Goal: Register for event/course

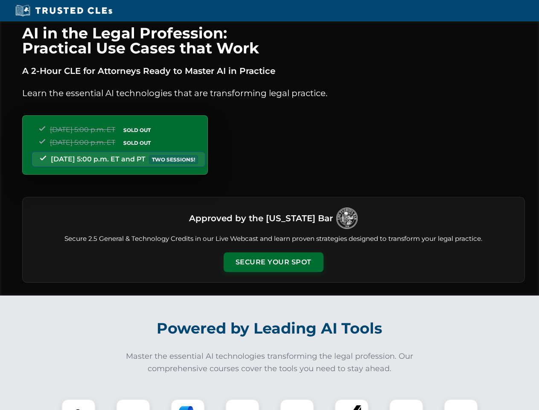
click at [273, 262] on button "Secure Your Spot" at bounding box center [274, 262] width 100 height 20
click at [79, 404] on img at bounding box center [78, 415] width 25 height 25
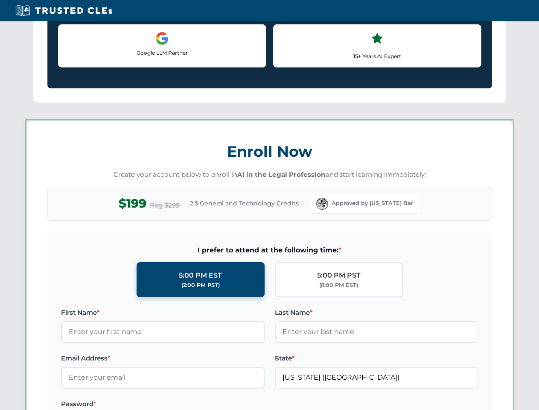
click at [188, 404] on label "Password *" at bounding box center [163, 404] width 204 height 10
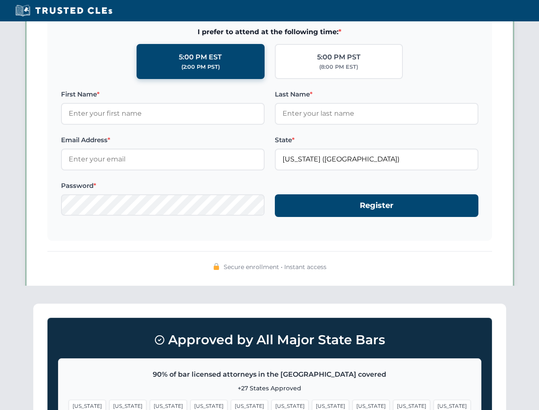
click at [393, 404] on span "[US_STATE]" at bounding box center [411, 406] width 37 height 12
